Goal: Entertainment & Leisure: Consume media (video, audio)

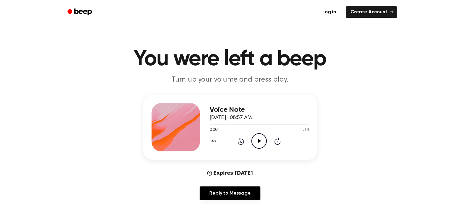
click at [259, 143] on icon "Play Audio" at bounding box center [258, 140] width 15 height 15
click at [259, 143] on icon "Pause Audio" at bounding box center [258, 140] width 15 height 15
click at [259, 143] on icon "Play Audio" at bounding box center [258, 140] width 15 height 15
click at [259, 143] on icon "Pause Audio" at bounding box center [258, 140] width 15 height 15
click at [262, 141] on icon "Play Audio" at bounding box center [258, 140] width 15 height 15
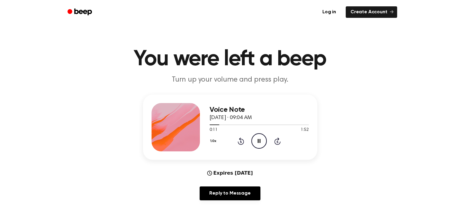
drag, startPoint x: 250, startPoint y: 148, endPoint x: 256, endPoint y: 149, distance: 7.0
click at [254, 150] on div "Voice Note [DATE] · 09:04 AM 0:11 1:52 Your browser does not support the [objec…" at bounding box center [259, 127] width 99 height 48
